Goal: Task Accomplishment & Management: Manage account settings

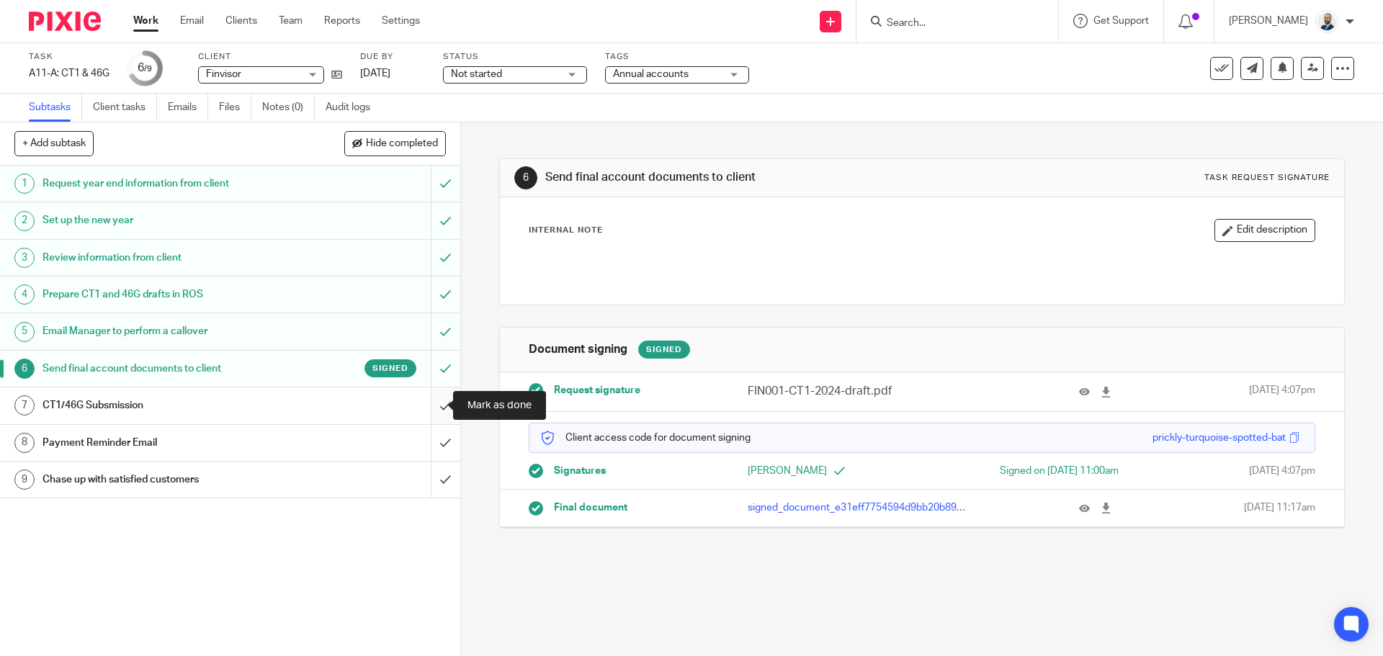
click at [429, 409] on input "submit" at bounding box center [230, 405] width 460 height 36
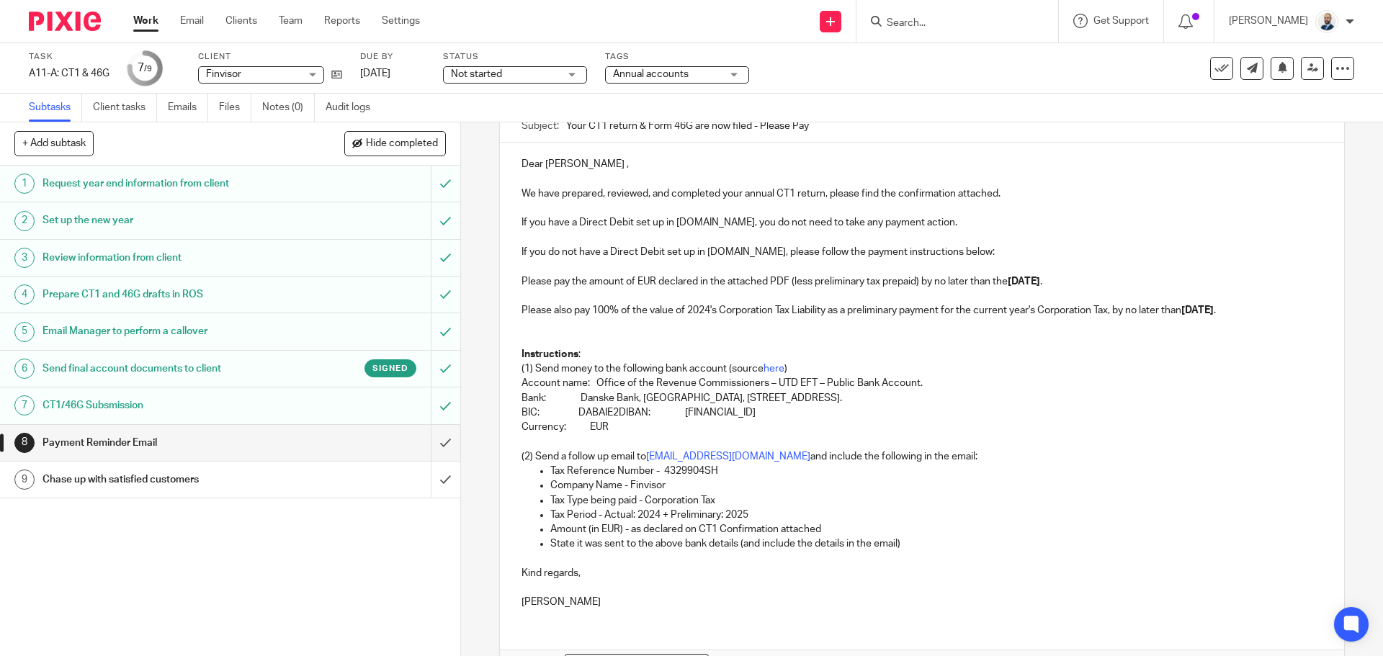
scroll to position [254, 0]
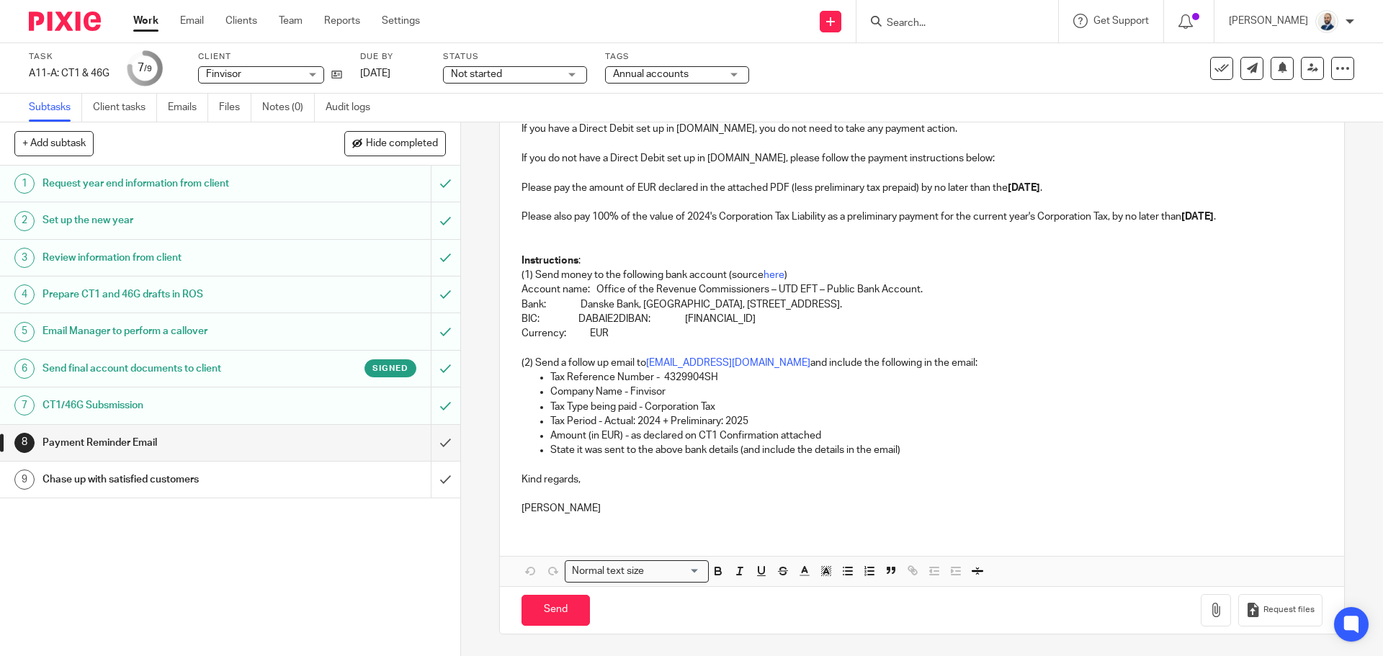
click at [1181, 215] on strong "23rd of November 2023" at bounding box center [1197, 217] width 32 height 10
click at [541, 216] on p "Please also pay 100% of the value of 2024's Corporation Tax Liability as a prel…" at bounding box center [921, 217] width 800 height 14
click at [1126, 181] on p "Please pay the amount of EUR declared in the attached PDF (less preliminary tax…" at bounding box center [921, 188] width 800 height 14
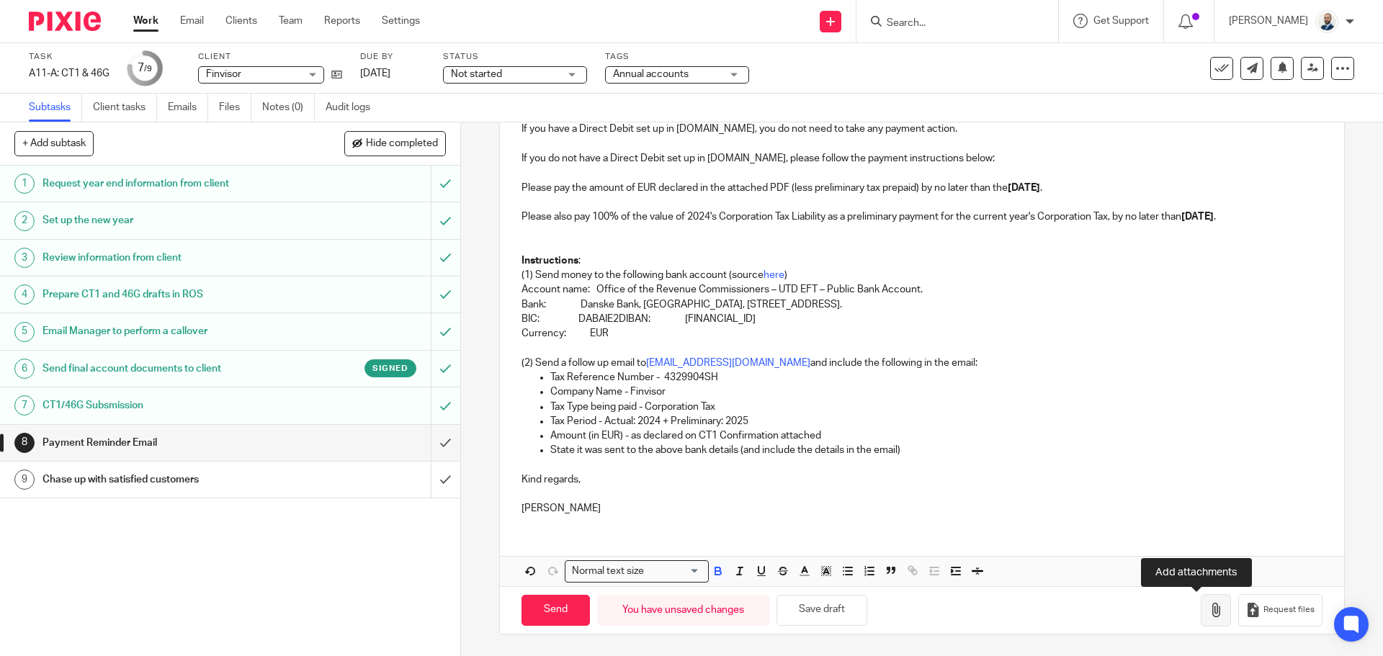
click at [1208, 609] on icon "button" at bounding box center [1215, 610] width 14 height 14
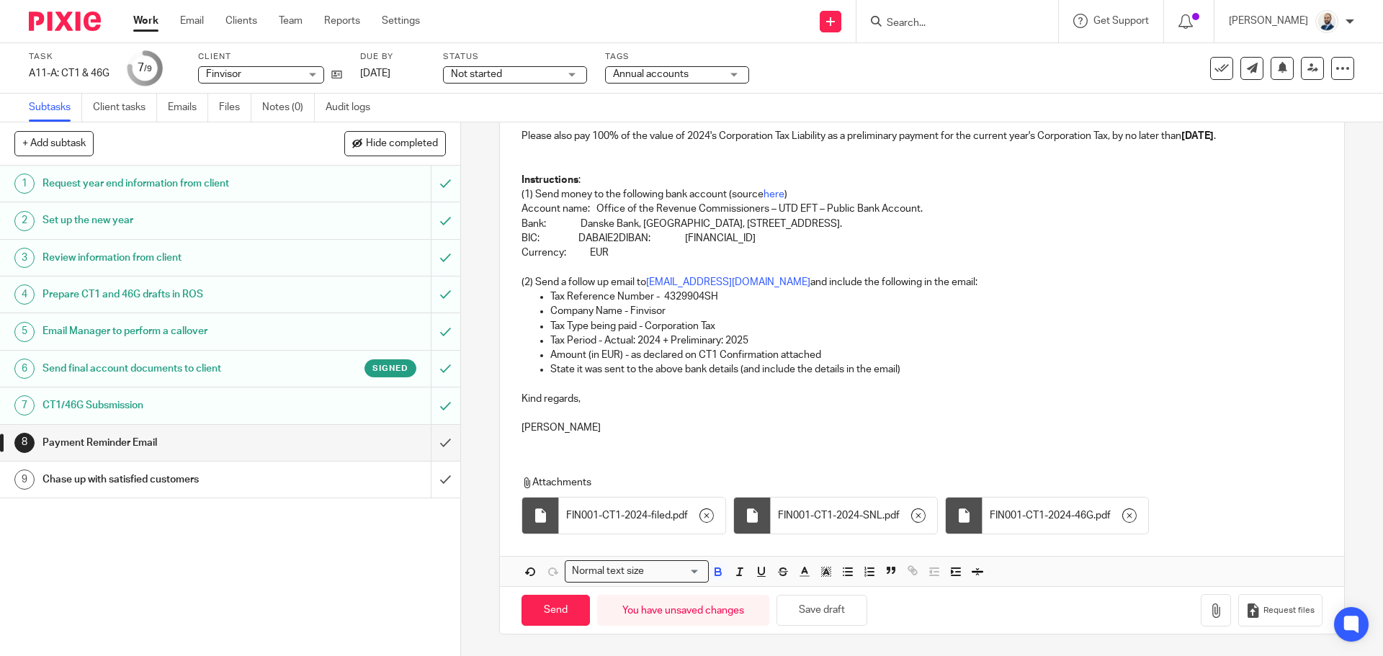
scroll to position [335, 0]
click at [522, 602] on input "Send" at bounding box center [555, 610] width 68 height 31
type input "Sent"
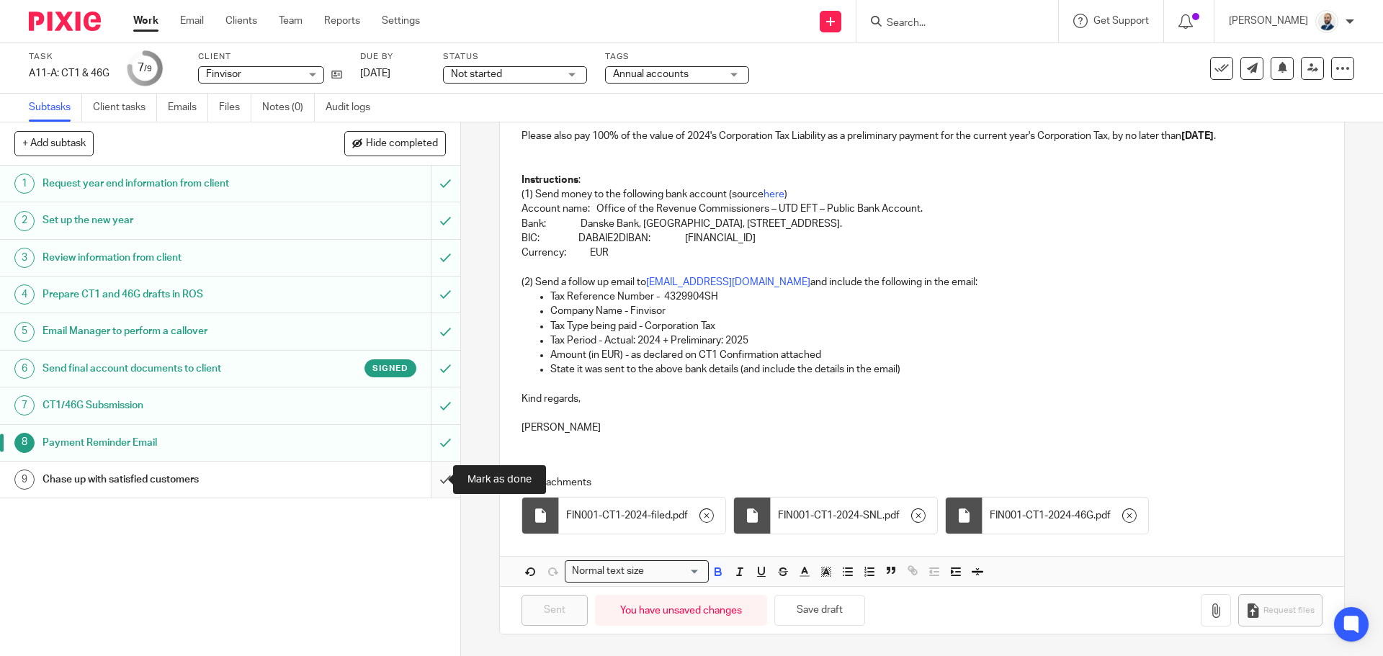
click at [440, 481] on input "submit" at bounding box center [230, 480] width 460 height 36
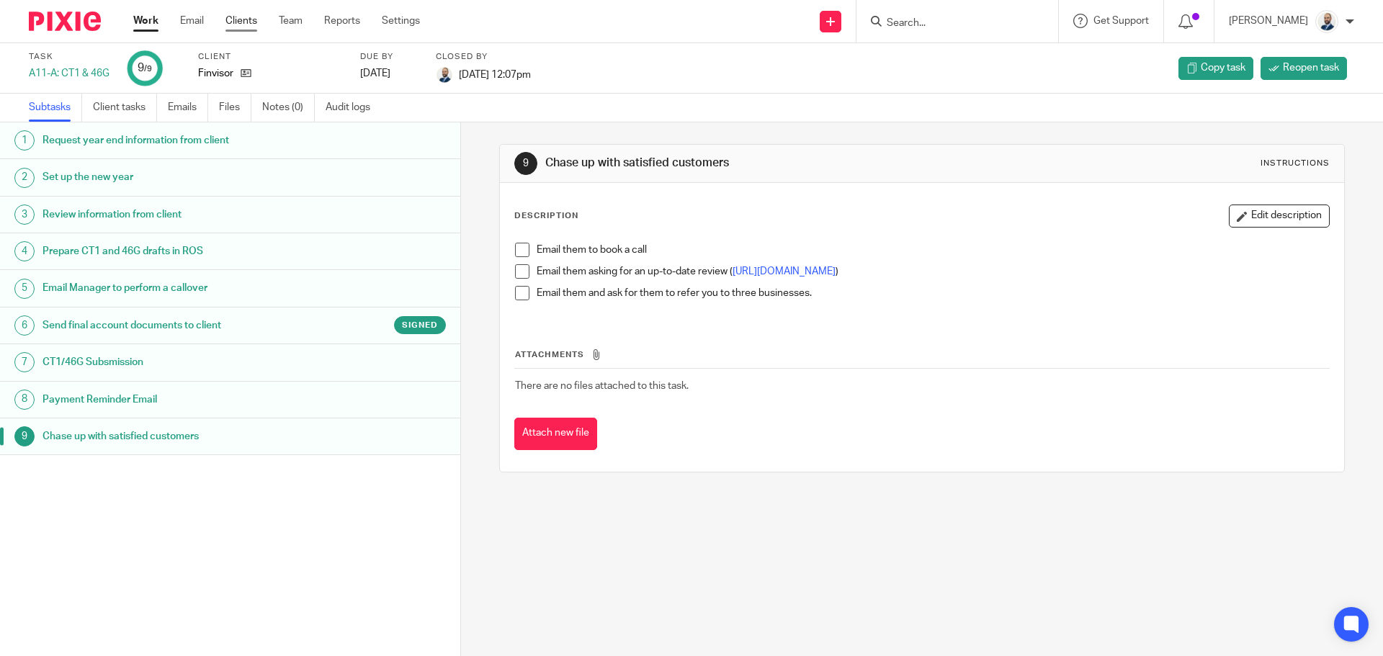
click at [243, 16] on link "Clients" at bounding box center [241, 21] width 32 height 14
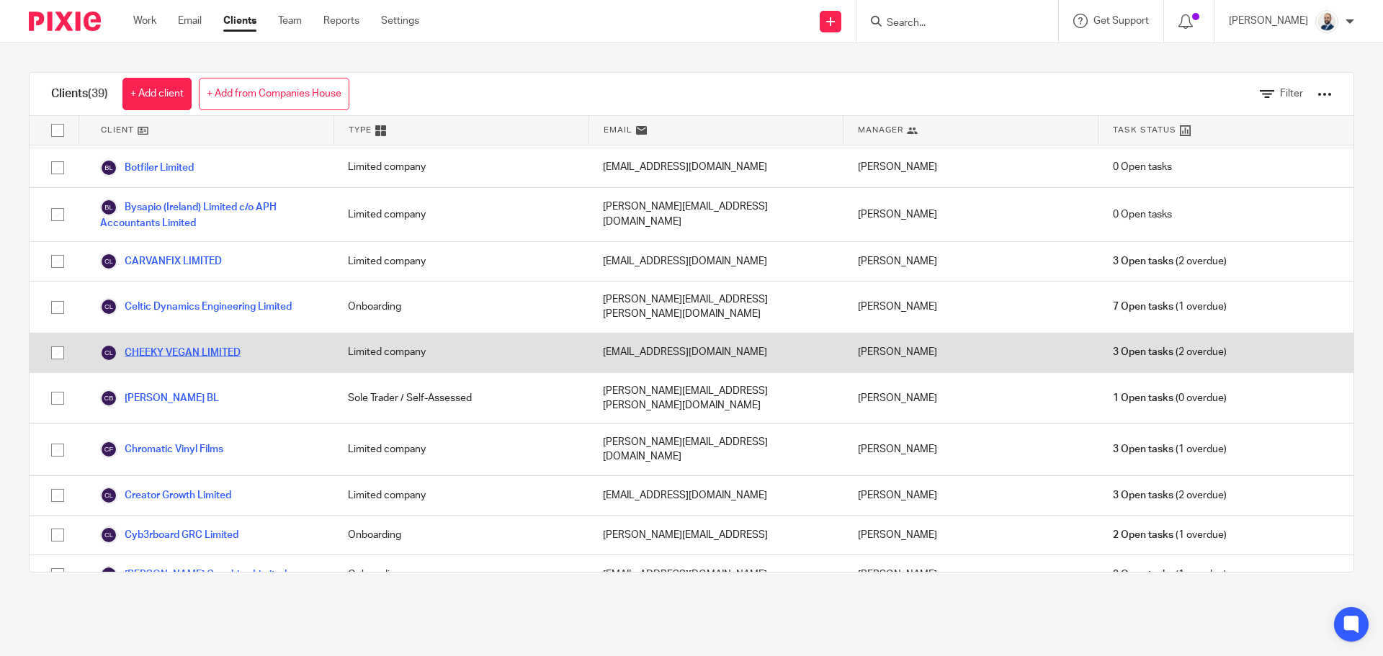
scroll to position [216, 0]
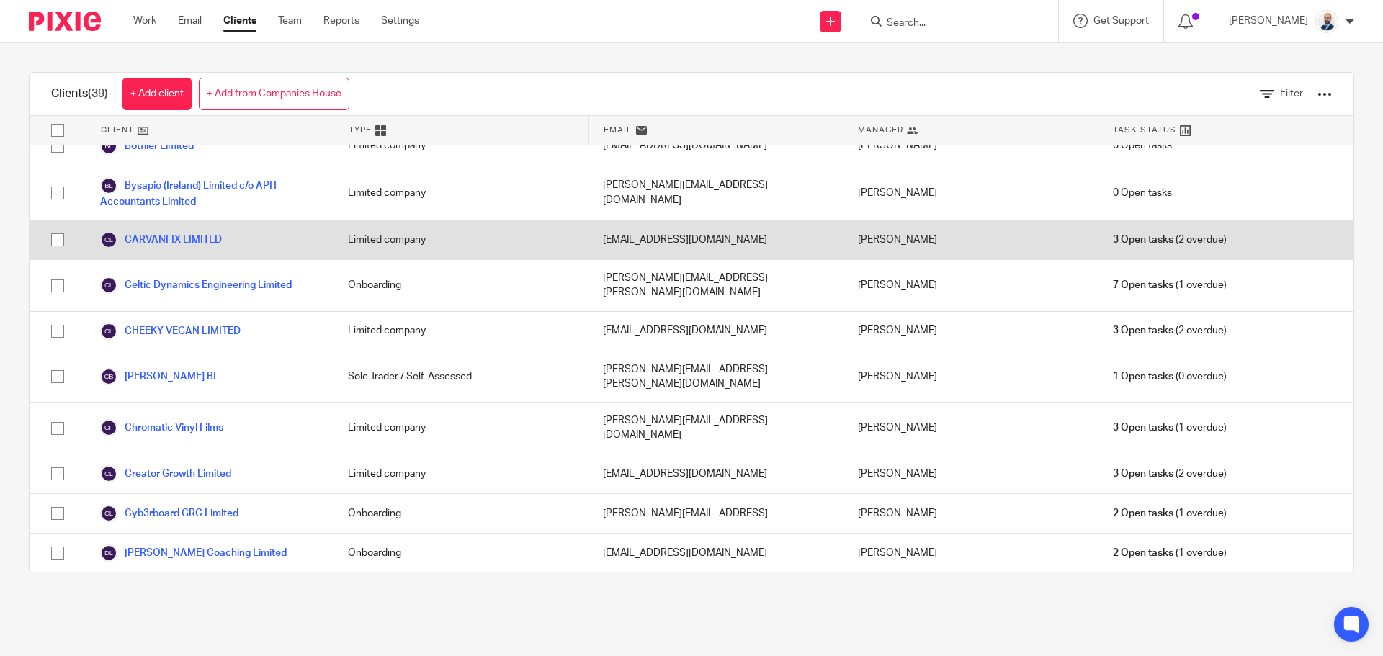
click at [209, 231] on link "CARVANFIX LIMITED" at bounding box center [161, 239] width 122 height 17
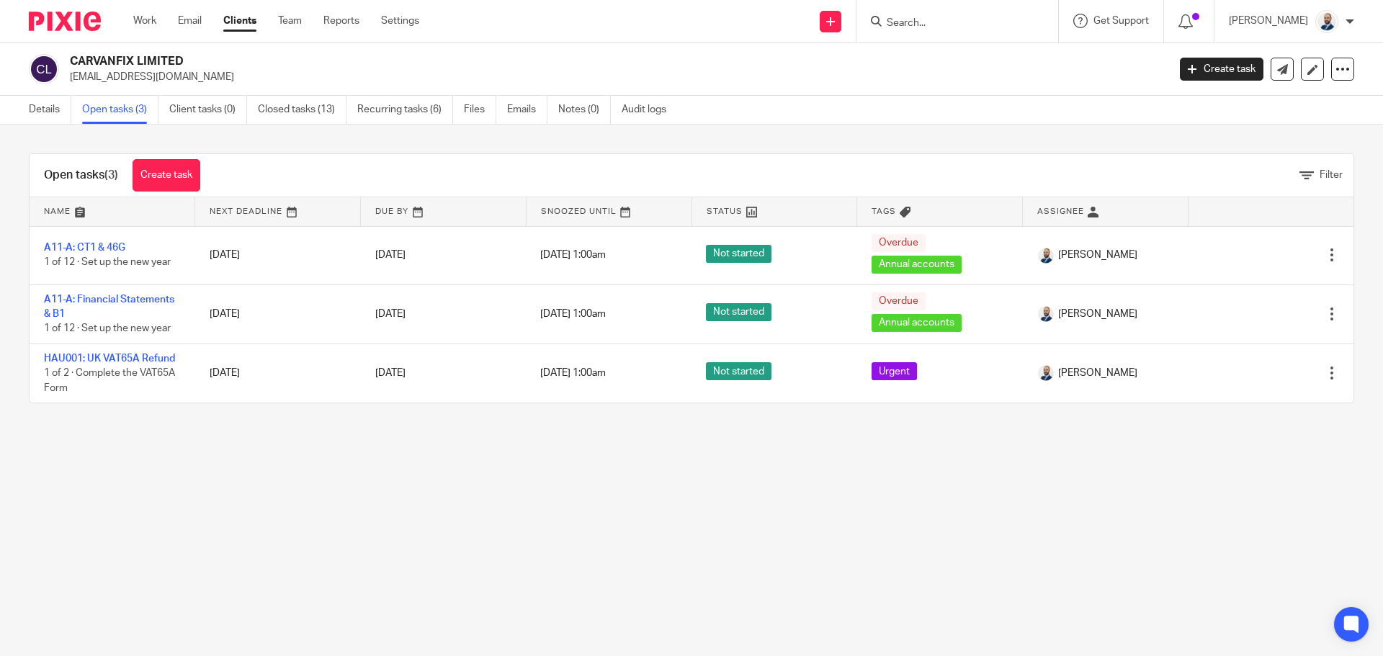
drag, startPoint x: 228, startPoint y: 32, endPoint x: 237, endPoint y: 25, distance: 11.4
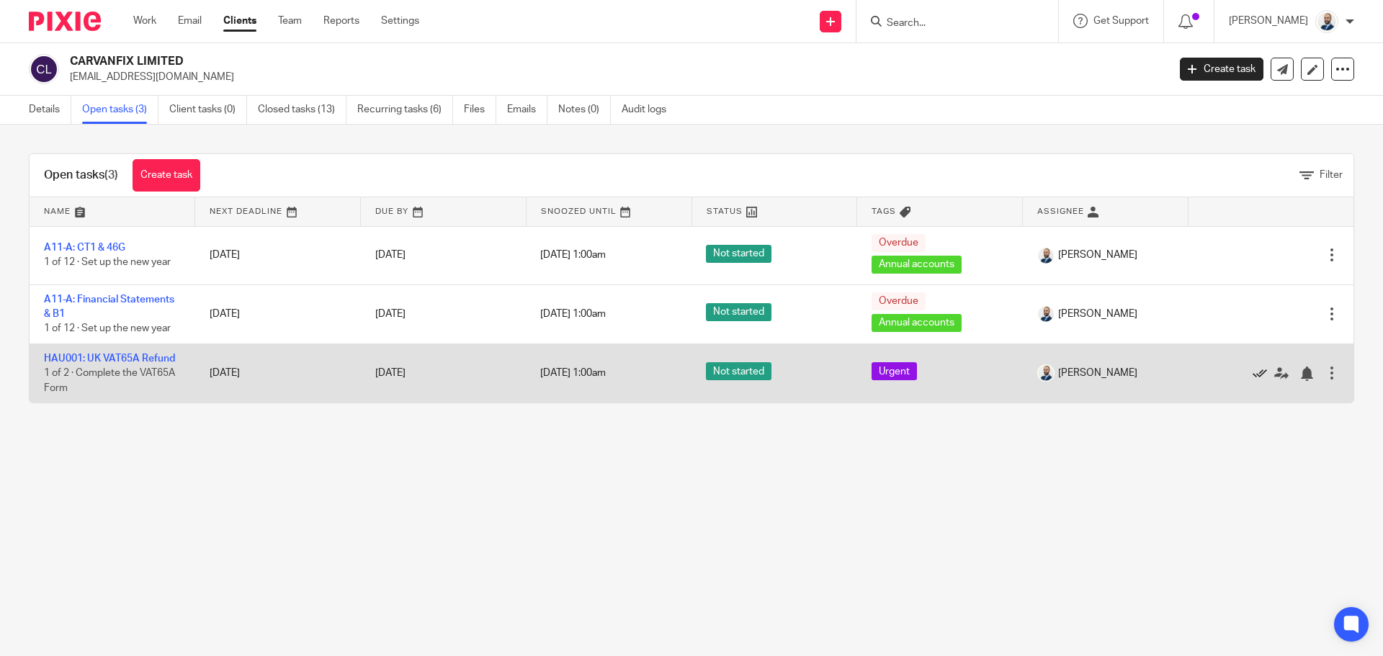
click at [1252, 369] on icon at bounding box center [1259, 374] width 14 height 14
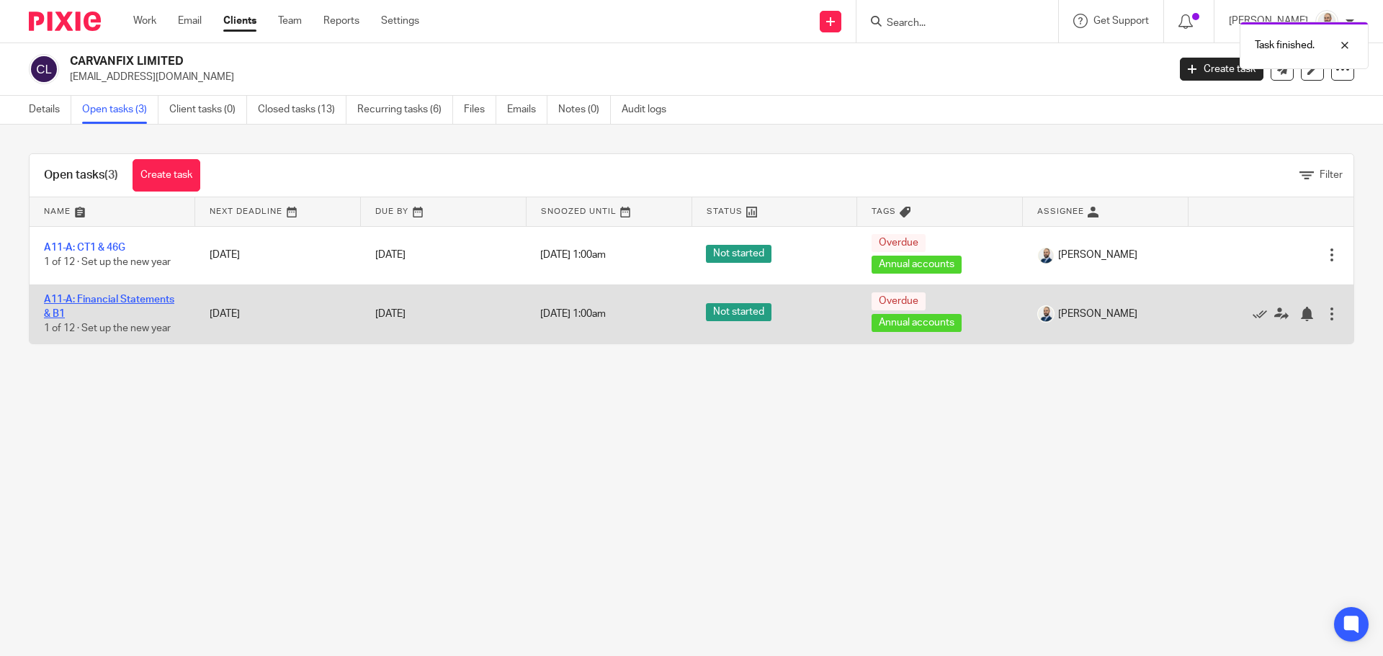
click at [114, 297] on link "A11-A: Financial Statements & B1" at bounding box center [109, 307] width 130 height 24
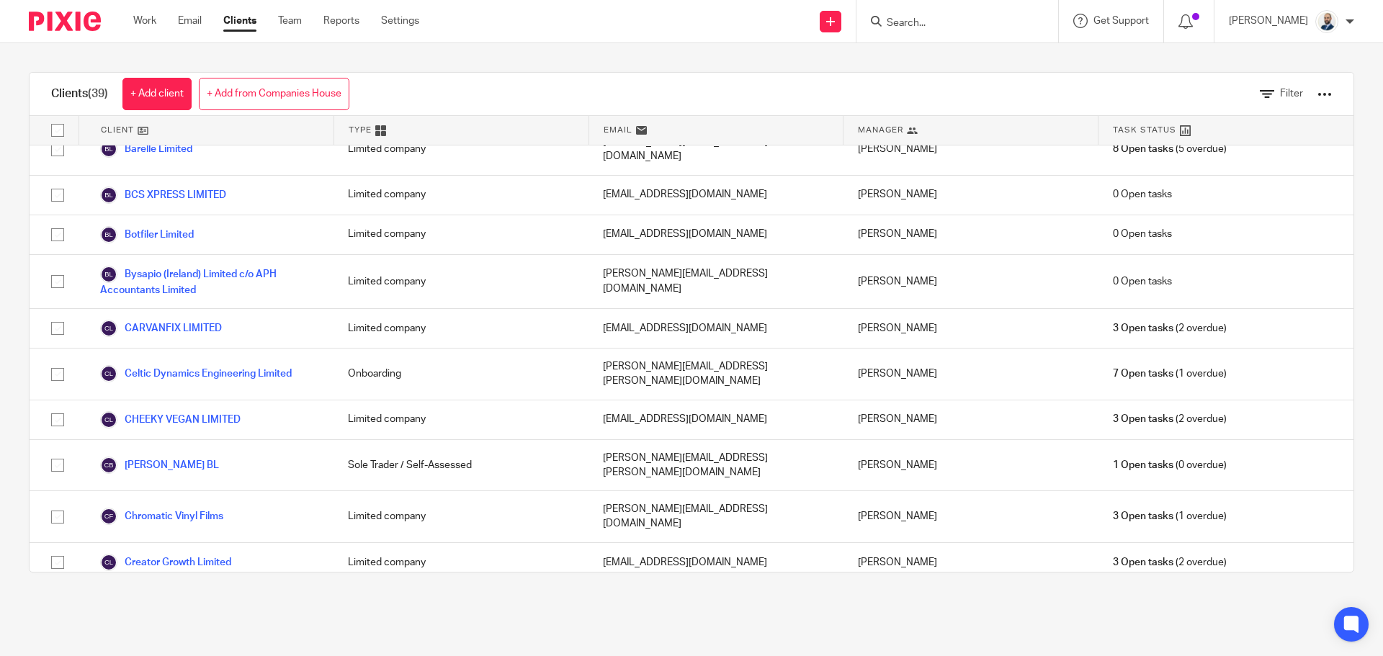
scroll to position [360, 0]
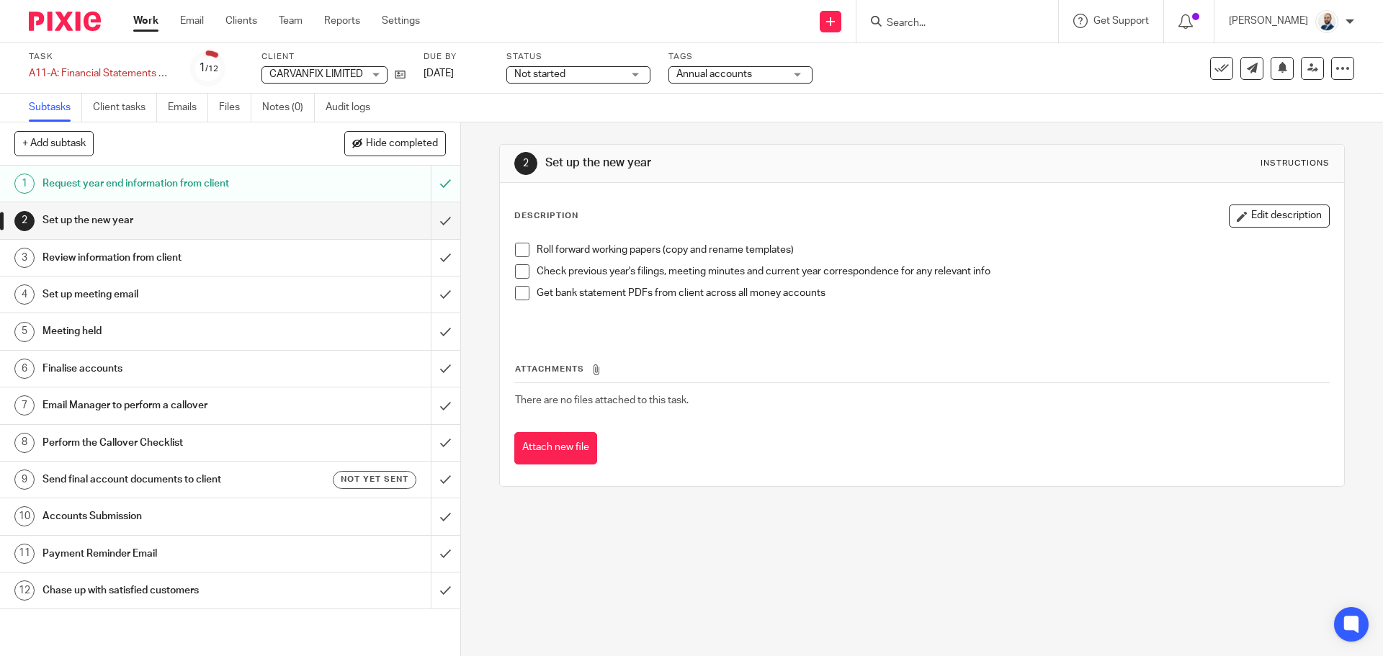
click at [517, 254] on span at bounding box center [522, 250] width 14 height 14
click at [516, 269] on span at bounding box center [522, 271] width 14 height 14
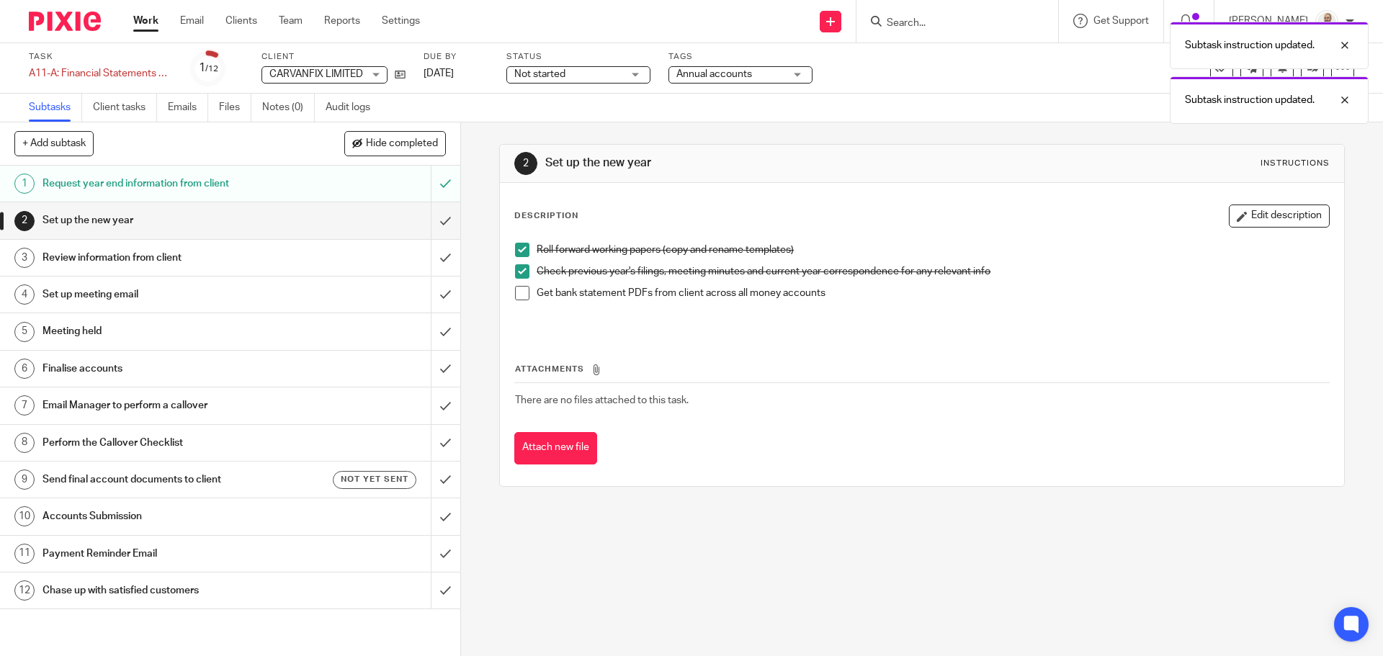
click at [516, 288] on span at bounding box center [522, 293] width 14 height 14
click at [426, 230] on input "submit" at bounding box center [230, 220] width 460 height 36
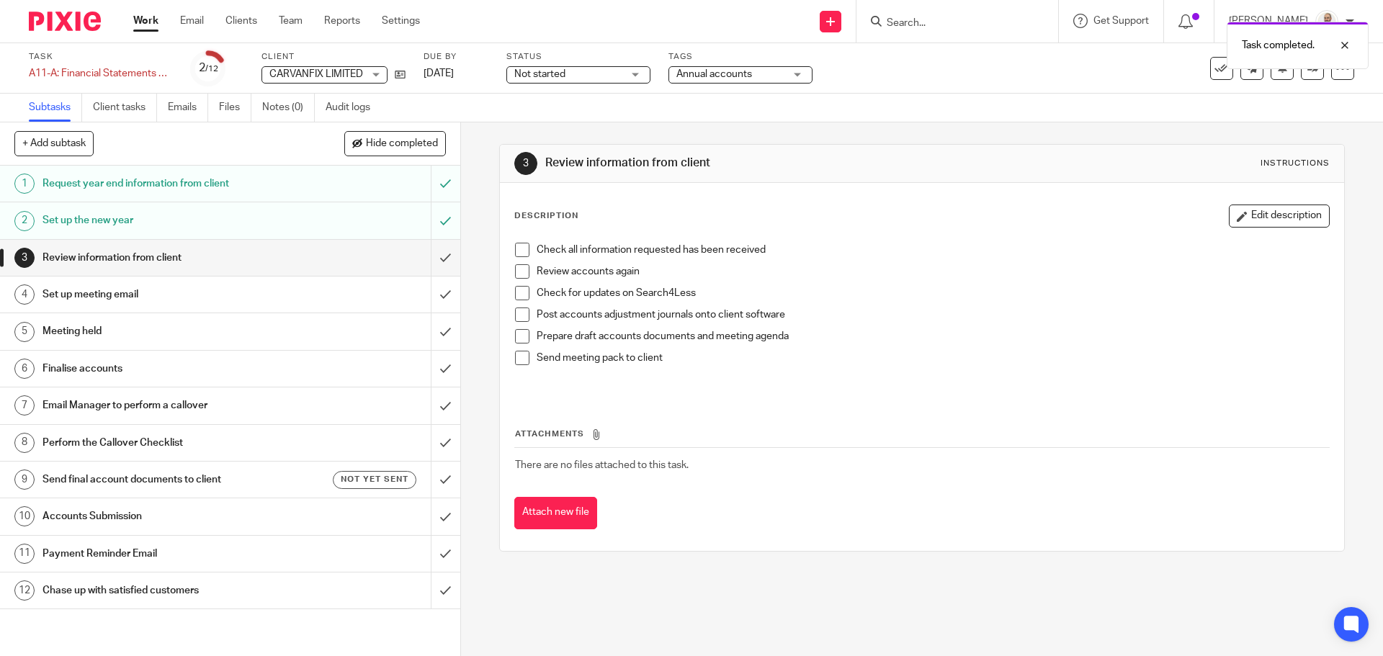
drag, startPoint x: 520, startPoint y: 249, endPoint x: 518, endPoint y: 263, distance: 13.9
click at [520, 250] on span at bounding box center [522, 250] width 14 height 14
click at [517, 266] on span at bounding box center [522, 271] width 14 height 14
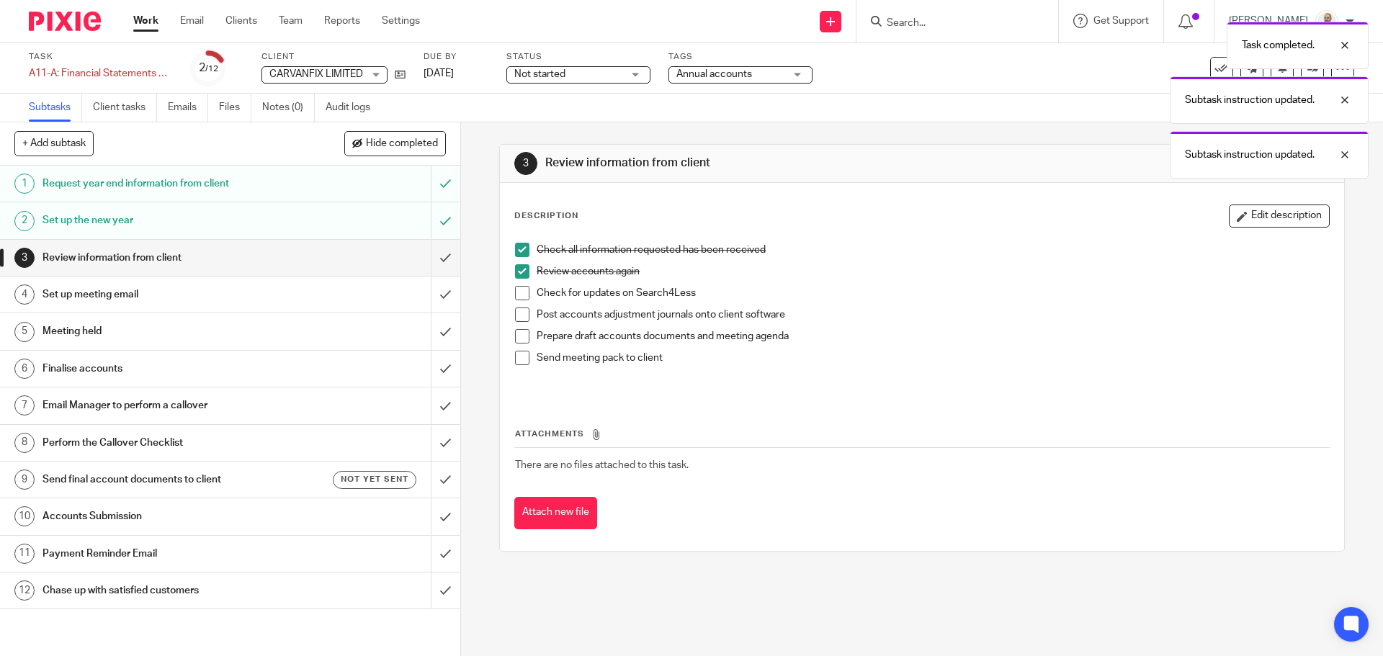
click at [517, 286] on ul "Check all information requested has been received Review accounts again Check f…" at bounding box center [921, 308] width 813 height 130
click at [515, 318] on span at bounding box center [522, 315] width 14 height 14
click at [519, 294] on span at bounding box center [522, 293] width 14 height 14
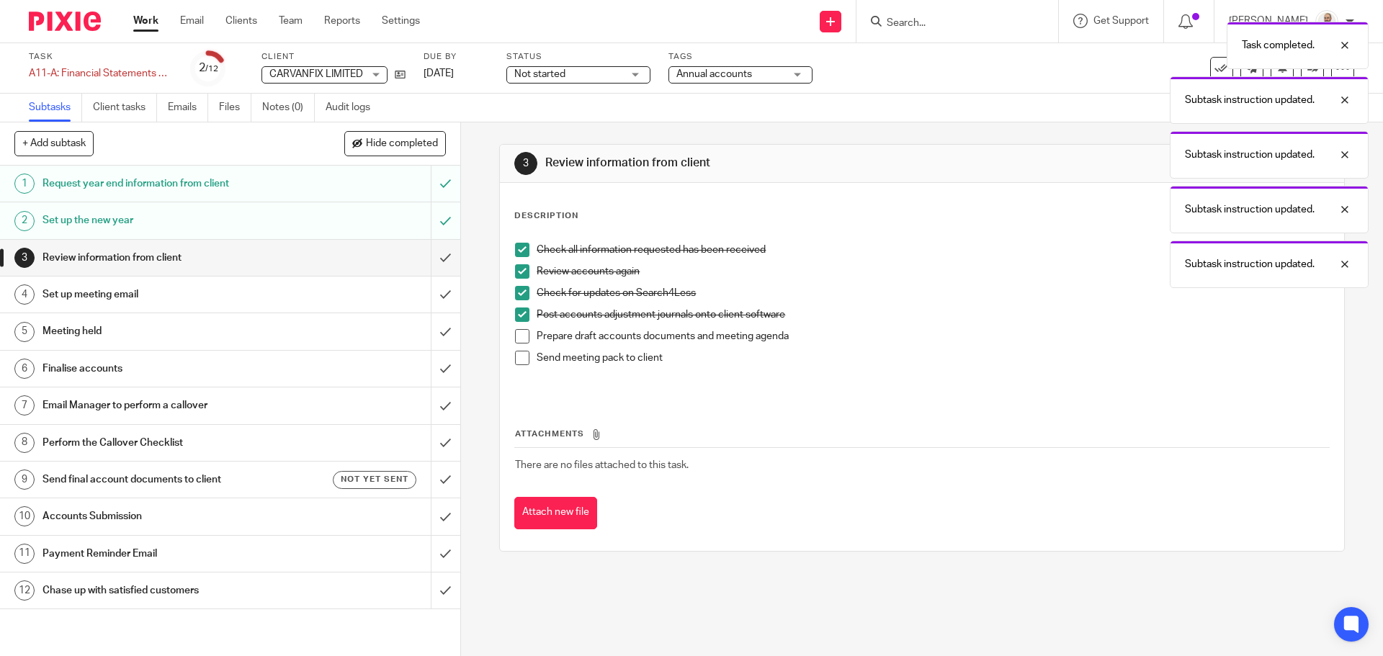
drag, startPoint x: 511, startPoint y: 342, endPoint x: 515, endPoint y: 353, distance: 11.4
click at [515, 342] on span at bounding box center [522, 336] width 14 height 14
click at [520, 366] on li "Send meeting pack to client" at bounding box center [921, 362] width 813 height 22
click at [521, 362] on span at bounding box center [522, 358] width 14 height 14
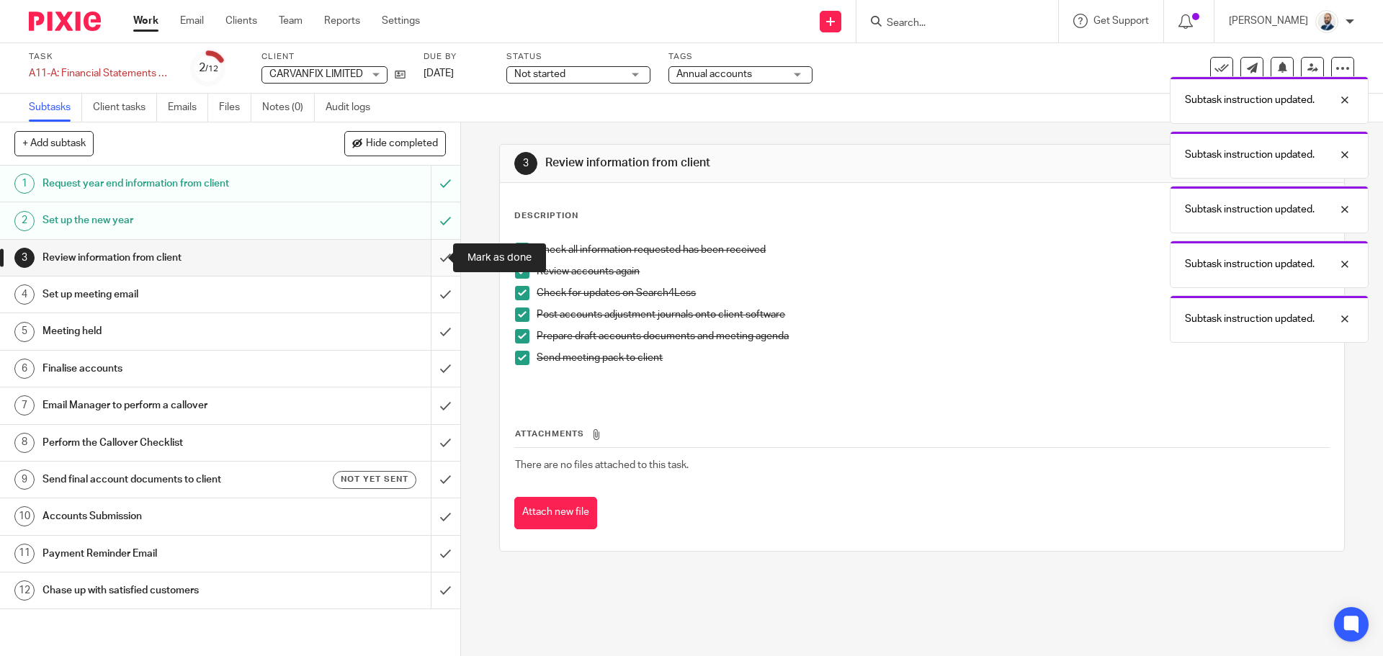
click at [426, 251] on input "submit" at bounding box center [230, 258] width 460 height 36
